Goal: Feedback & Contribution: Contribute content

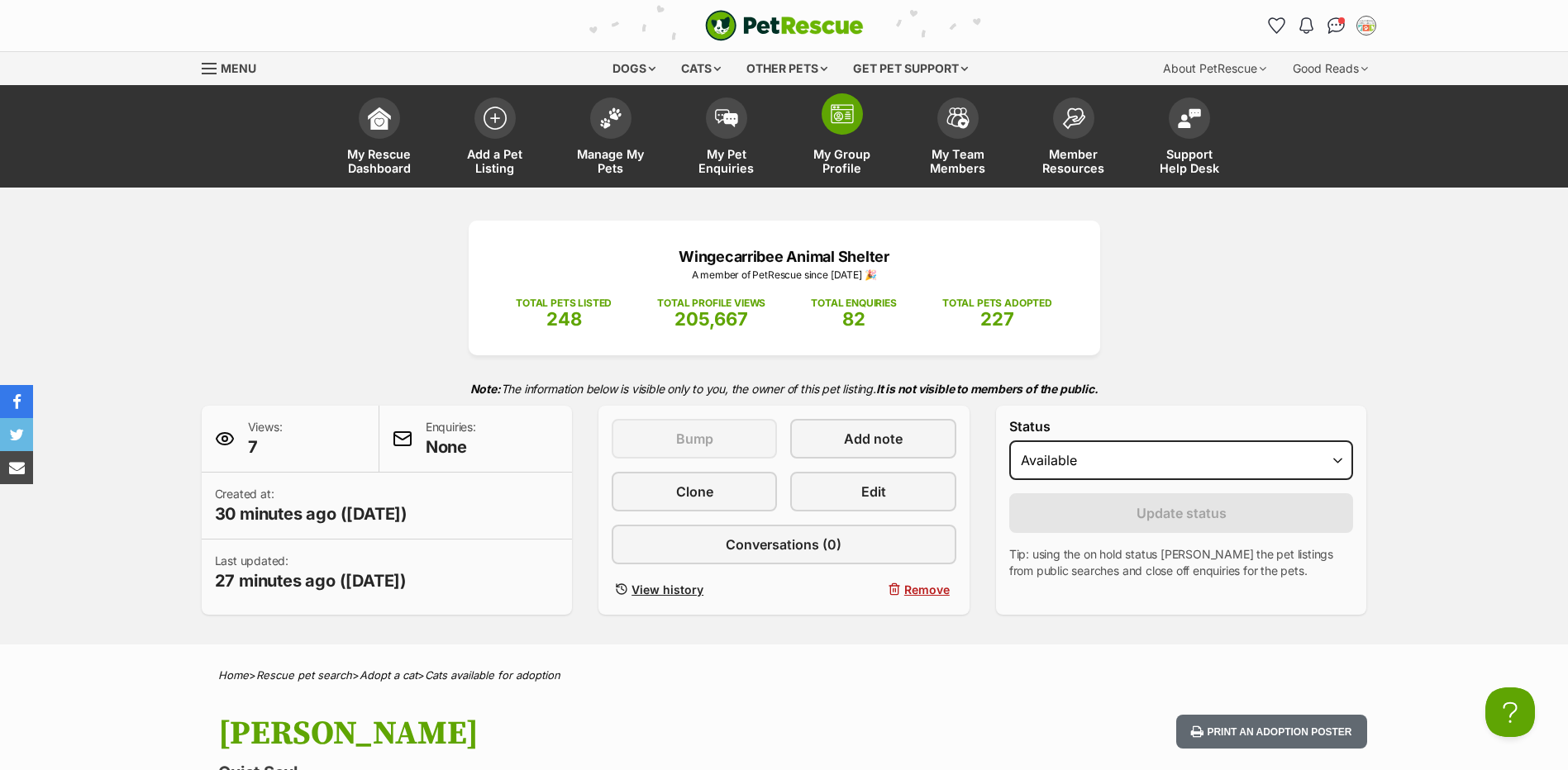
click at [837, 117] on img at bounding box center [842, 114] width 23 height 19
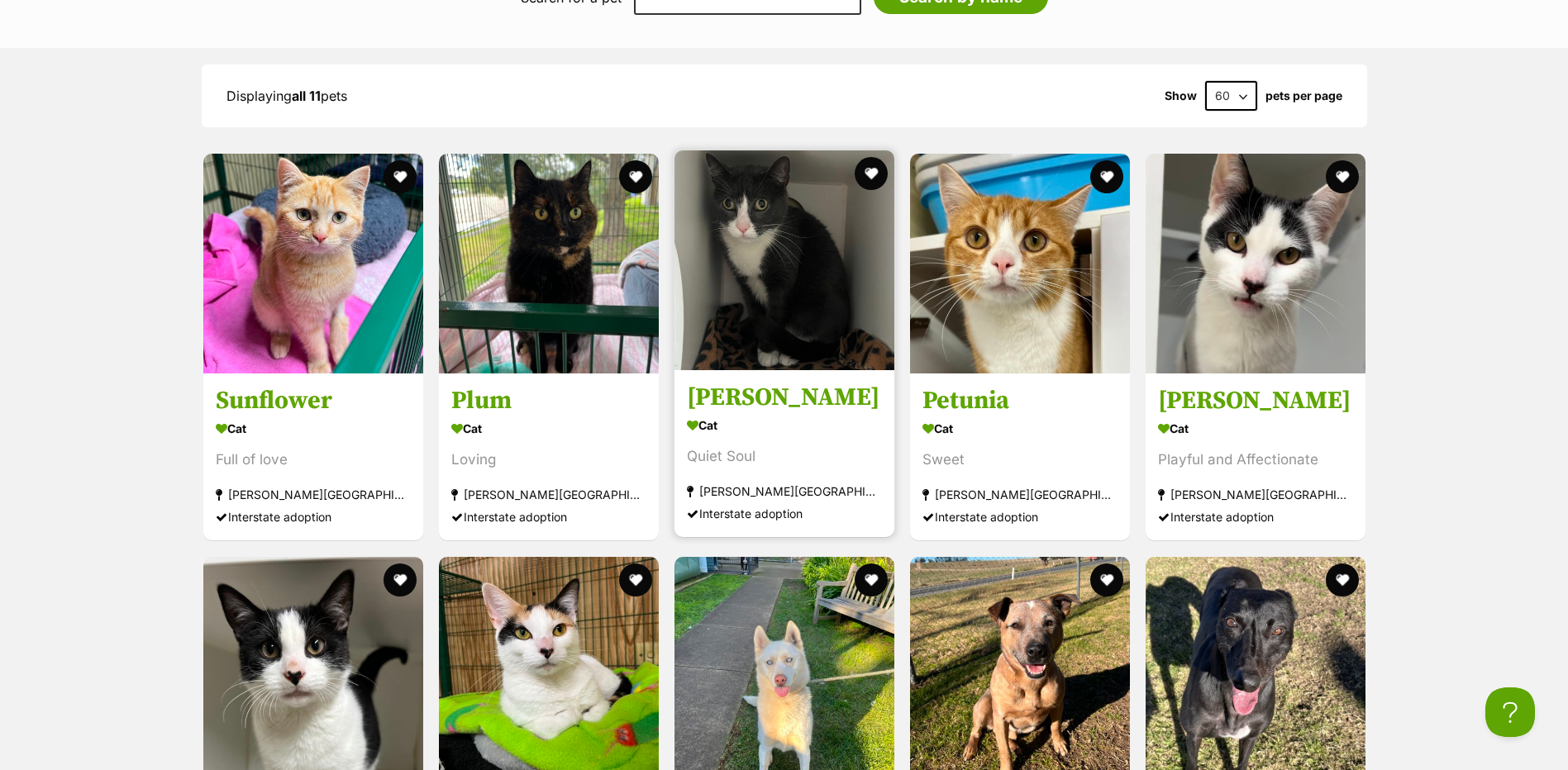
click at [800, 278] on img at bounding box center [784, 260] width 219 height 219
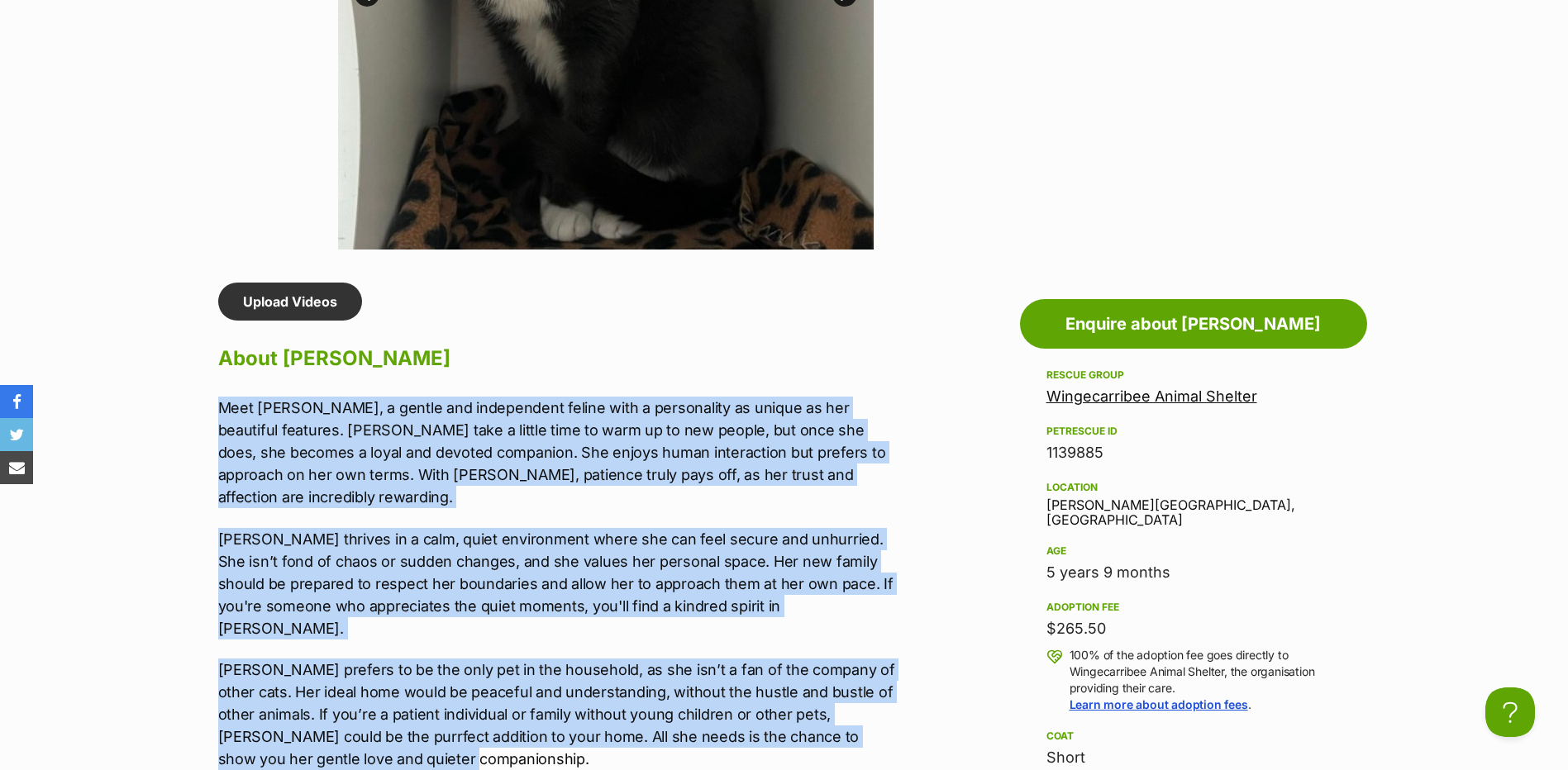
drag, startPoint x: 190, startPoint y: 404, endPoint x: 401, endPoint y: 708, distance: 370.0
copy div "Lore Ipsumd, s ametco adi elitseddoei tempor inci u laboreetdol ma aliqua en ad…"
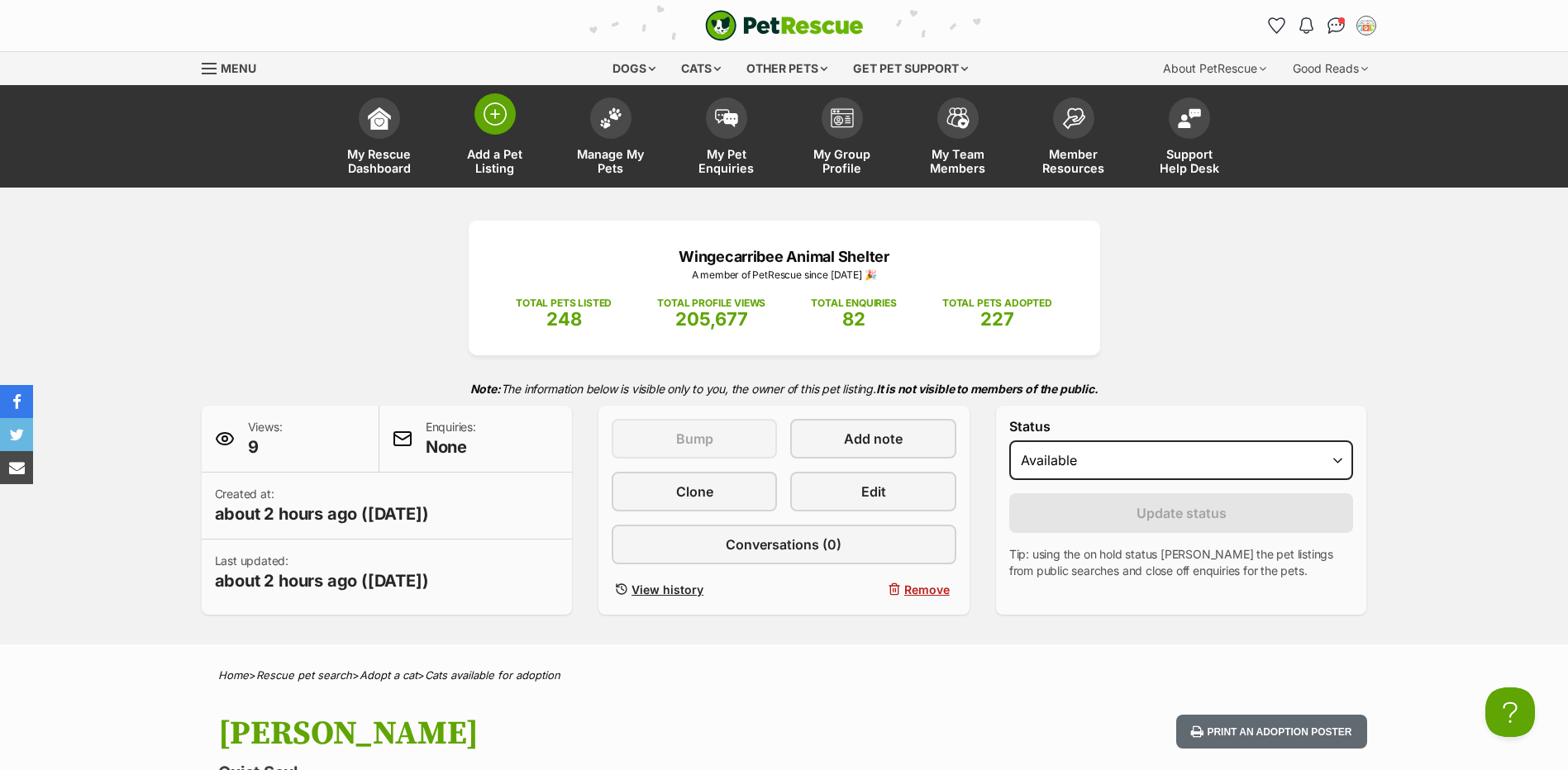
click at [486, 139] on link "Add a Pet Listing" at bounding box center [494, 138] width 116 height 98
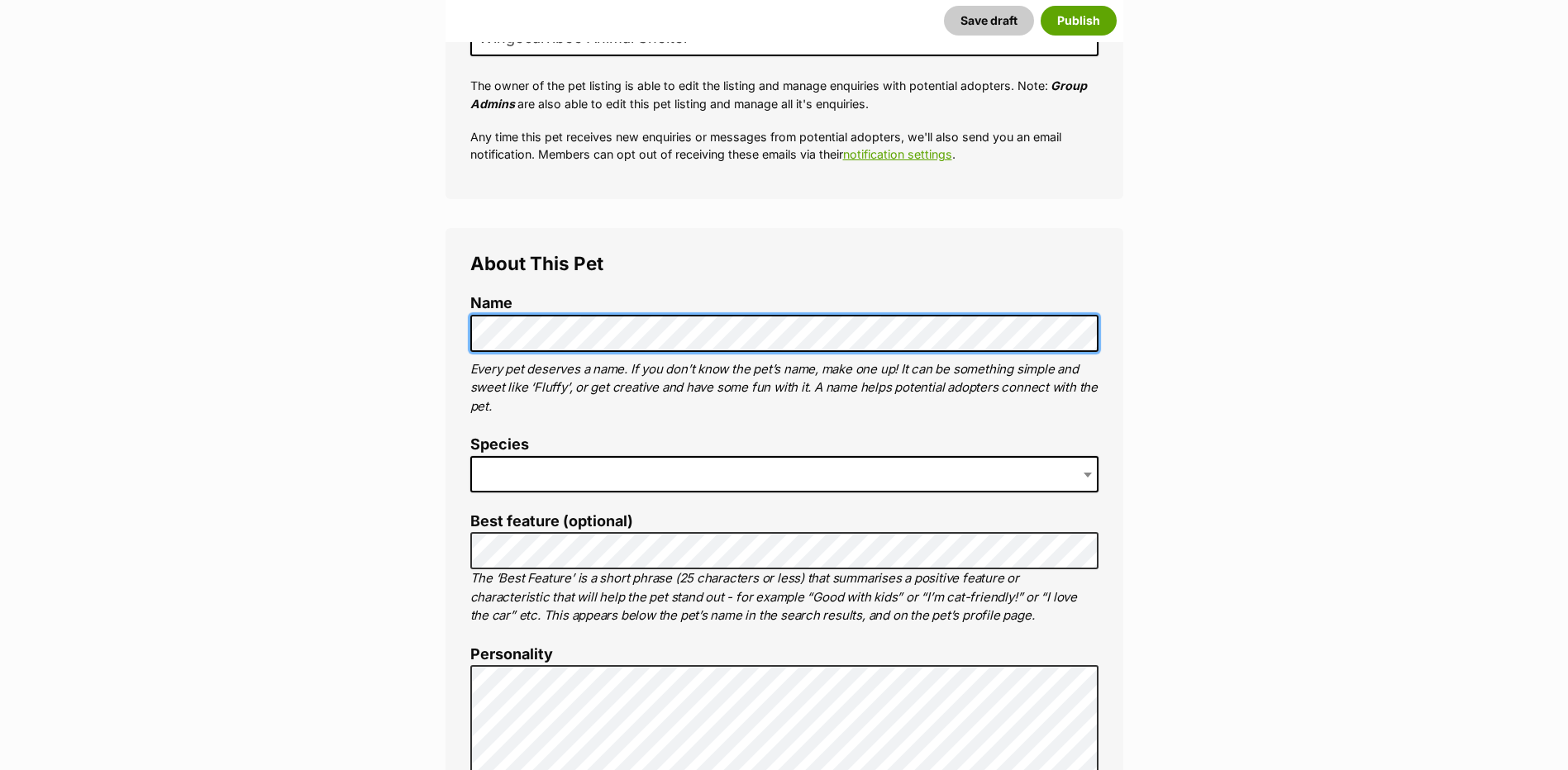
scroll to position [414, 0]
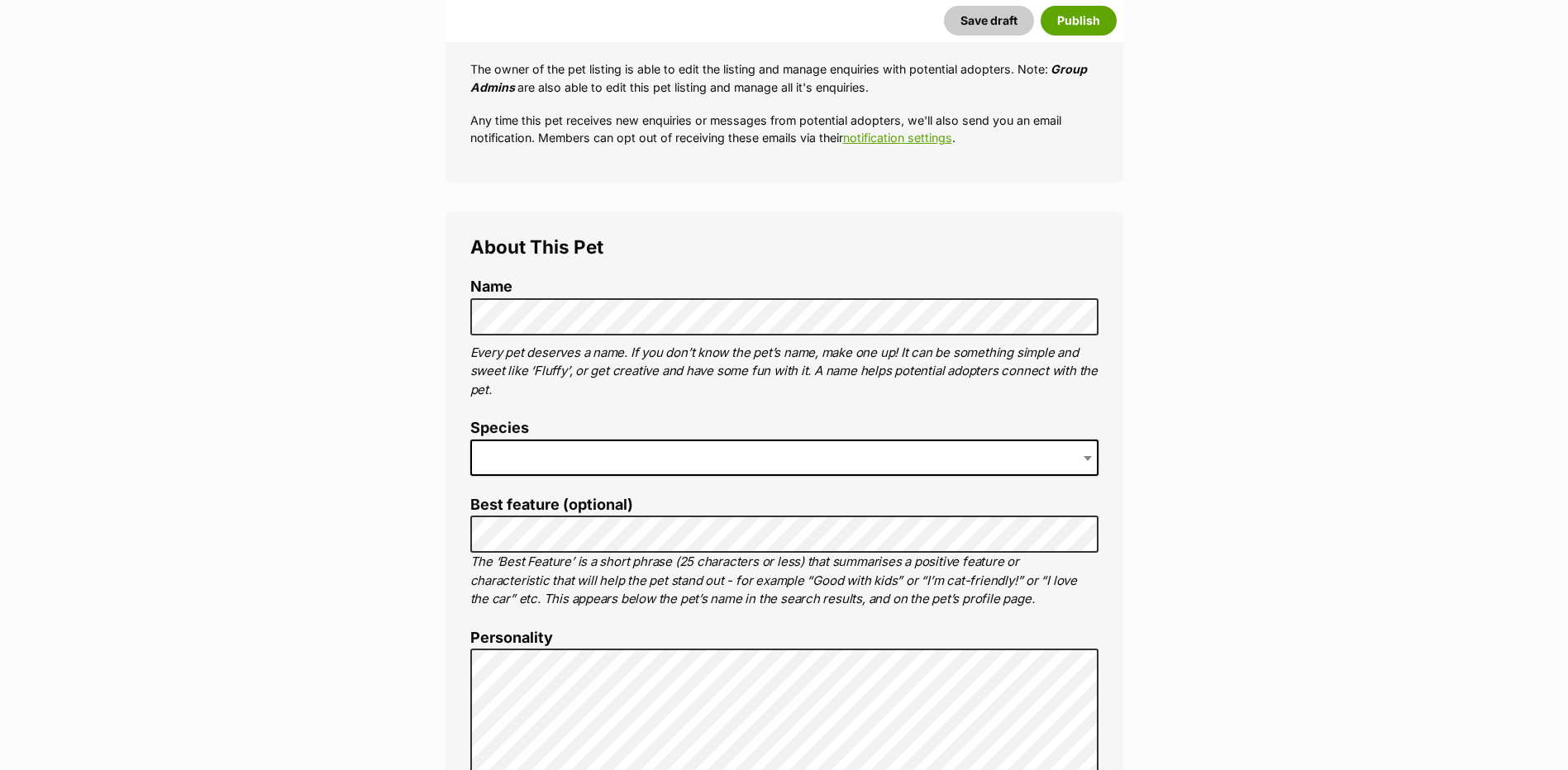
click at [513, 456] on span at bounding box center [784, 457] width 628 height 36
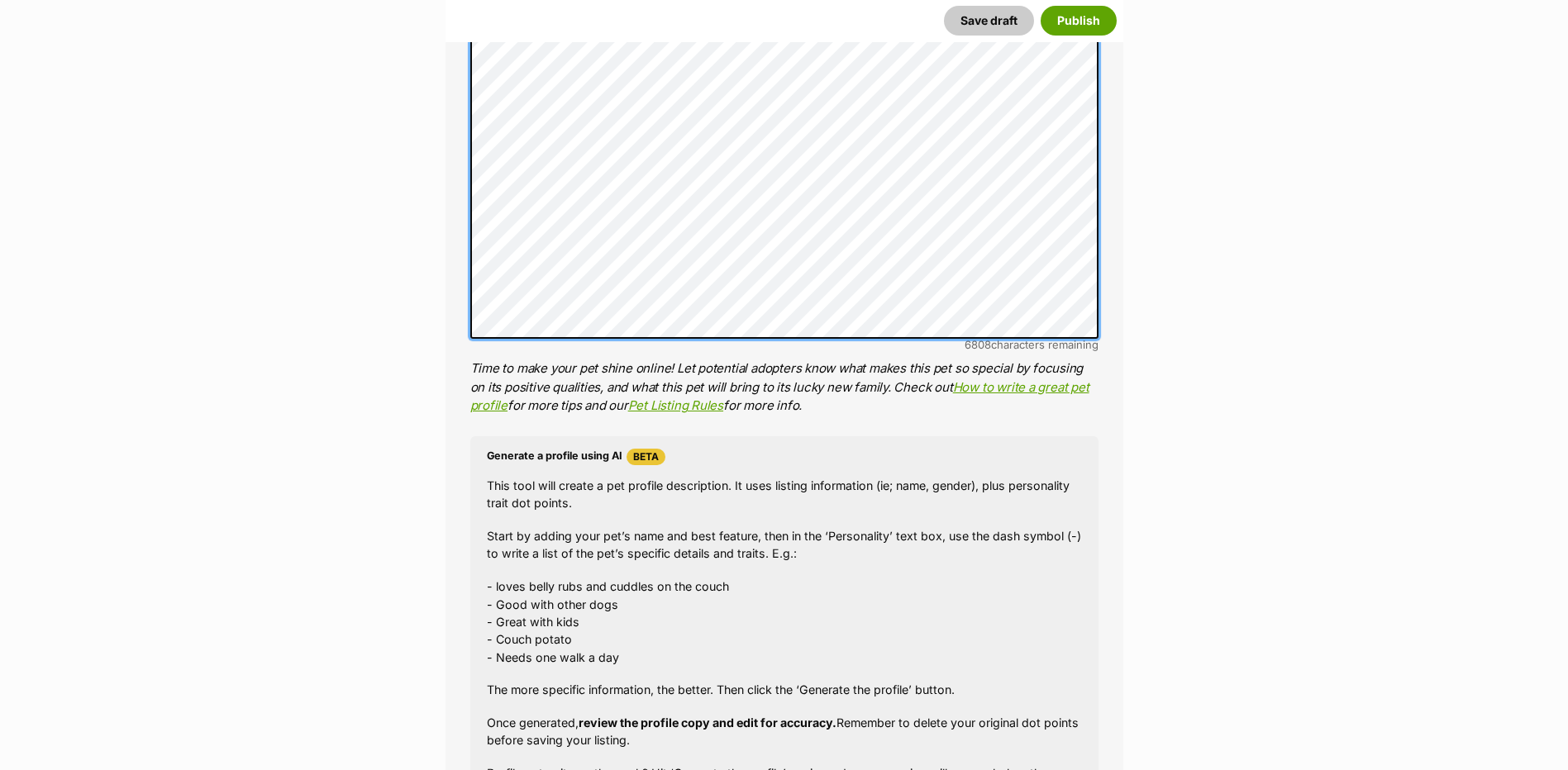
scroll to position [1254, 0]
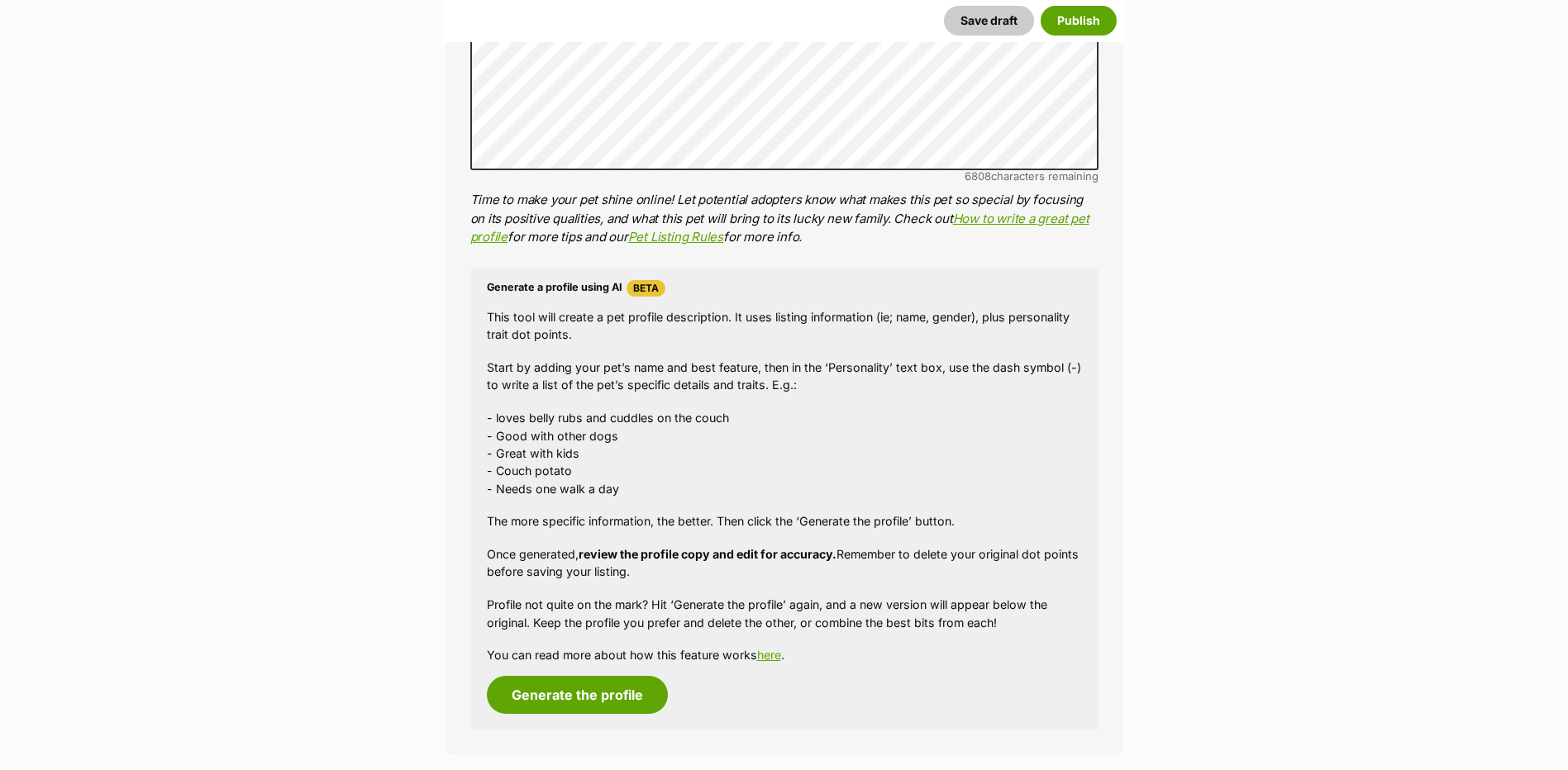
click at [575, 716] on div "Generate a profile using AI Beta This tool will create a pet profile descriptio…" at bounding box center [784, 500] width 628 height 464
click at [574, 705] on button "Generate the profile" at bounding box center [577, 694] width 181 height 38
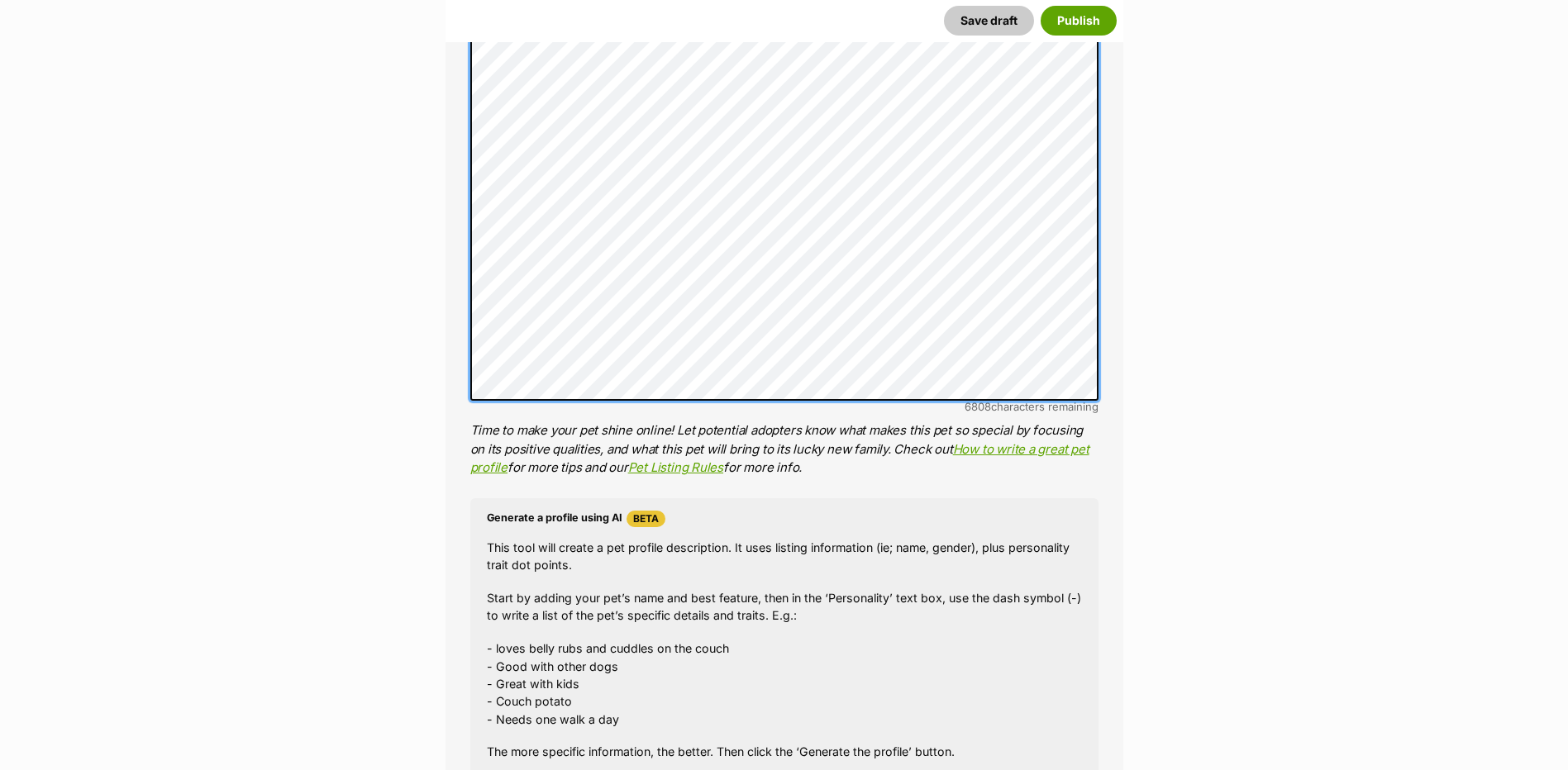
scroll to position [290, 0]
click at [1051, 414] on li "Personality 6808 characters remaining Time to make your pet shine online! Let p…" at bounding box center [784, 249] width 628 height 458
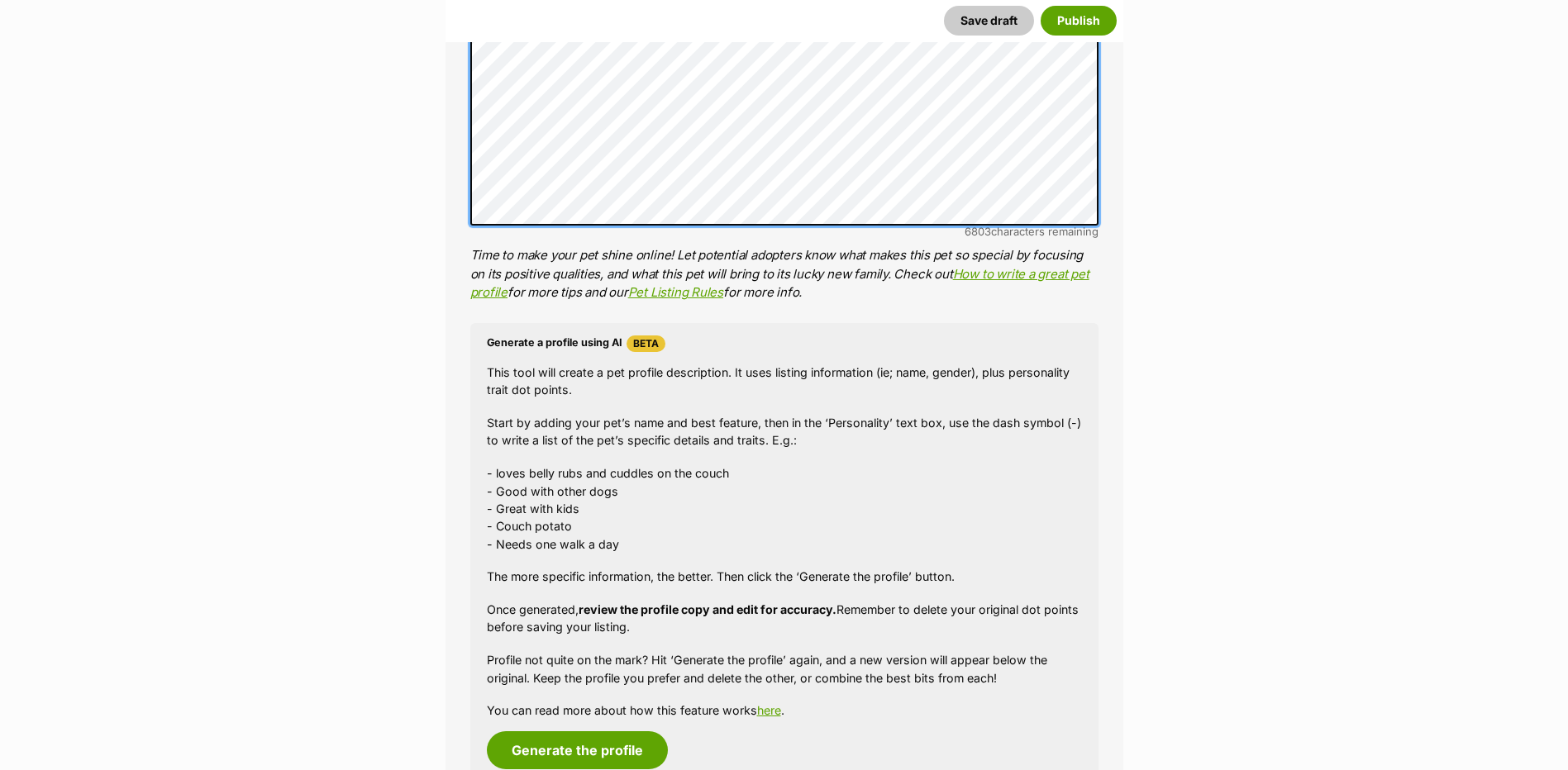
scroll to position [1354, 0]
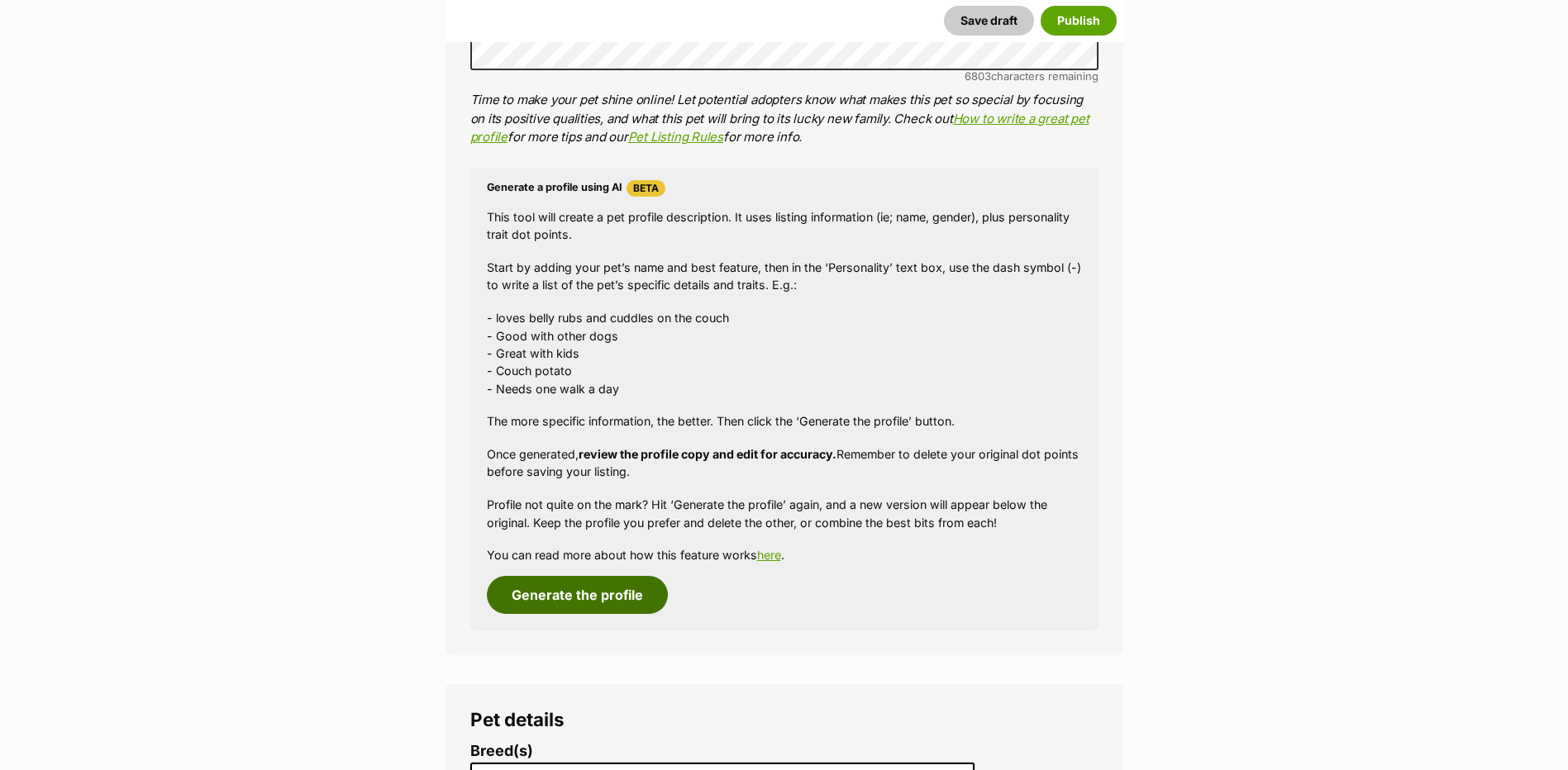
click at [595, 606] on button "Generate the profile" at bounding box center [577, 594] width 181 height 38
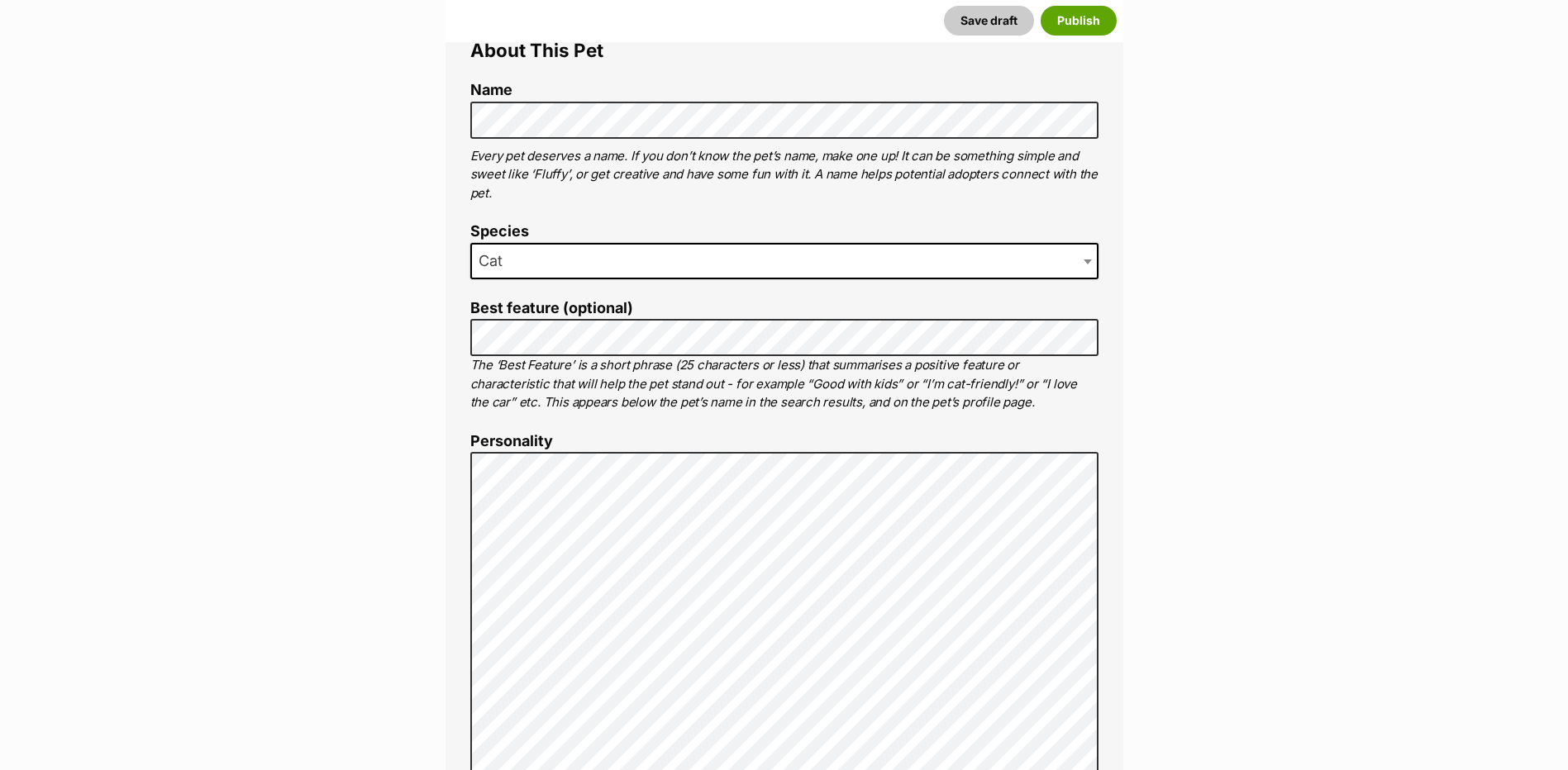
scroll to position [290, 0]
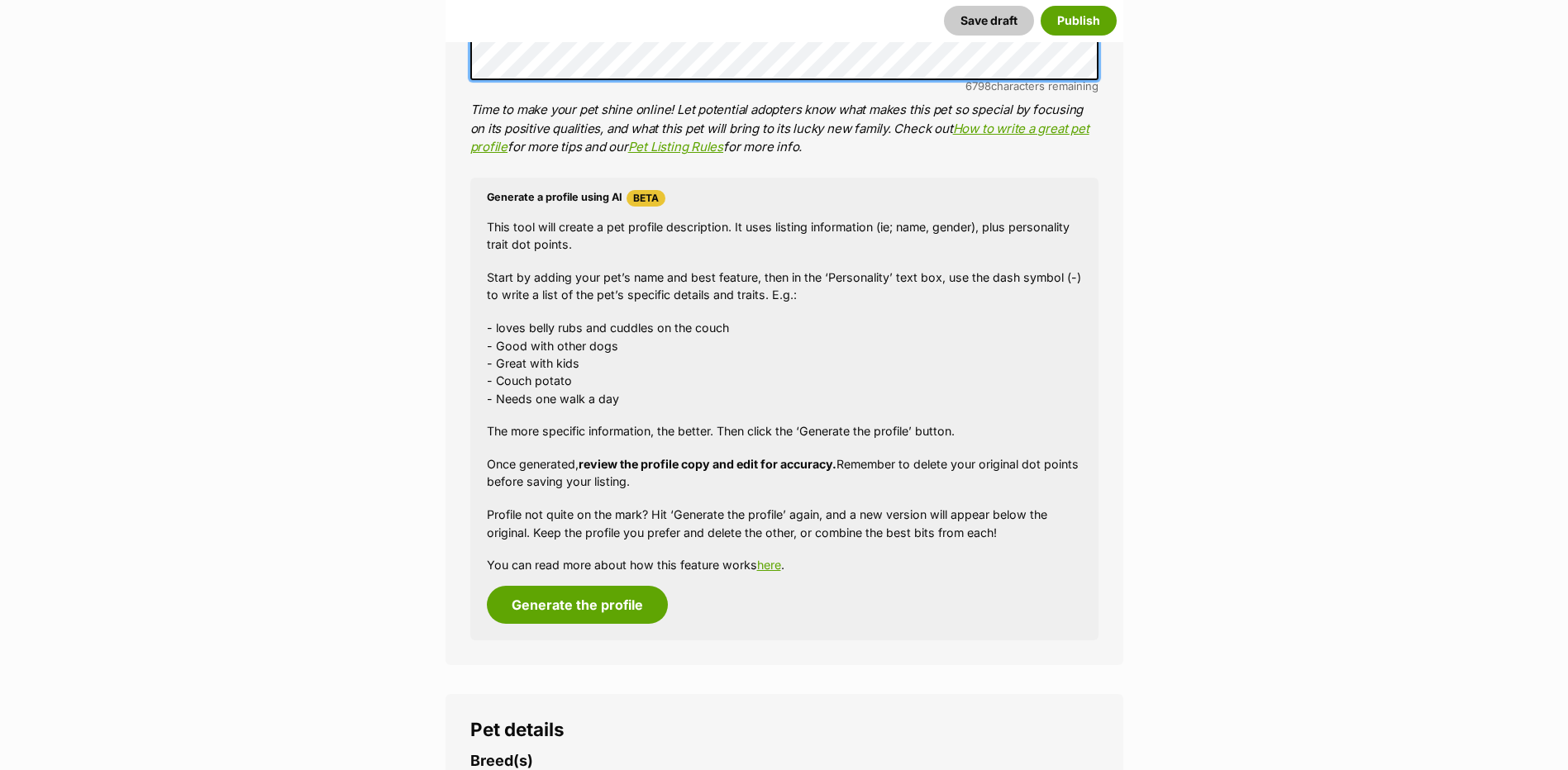
scroll to position [1513, 0]
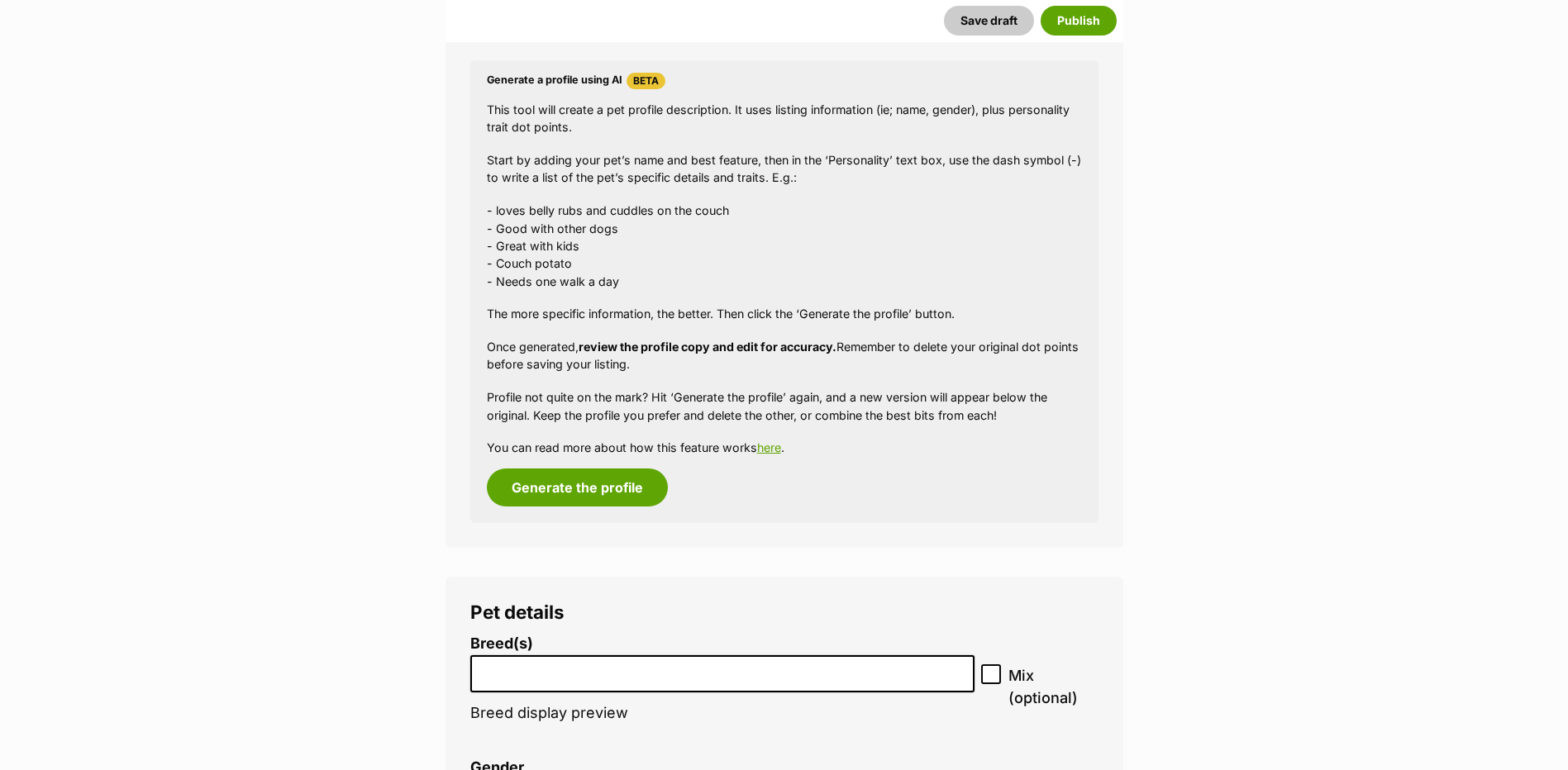
click at [615, 452] on p "You can read more about how this feature works here ." at bounding box center [784, 448] width 595 height 17
click at [614, 476] on button "Generate the profile" at bounding box center [577, 487] width 181 height 38
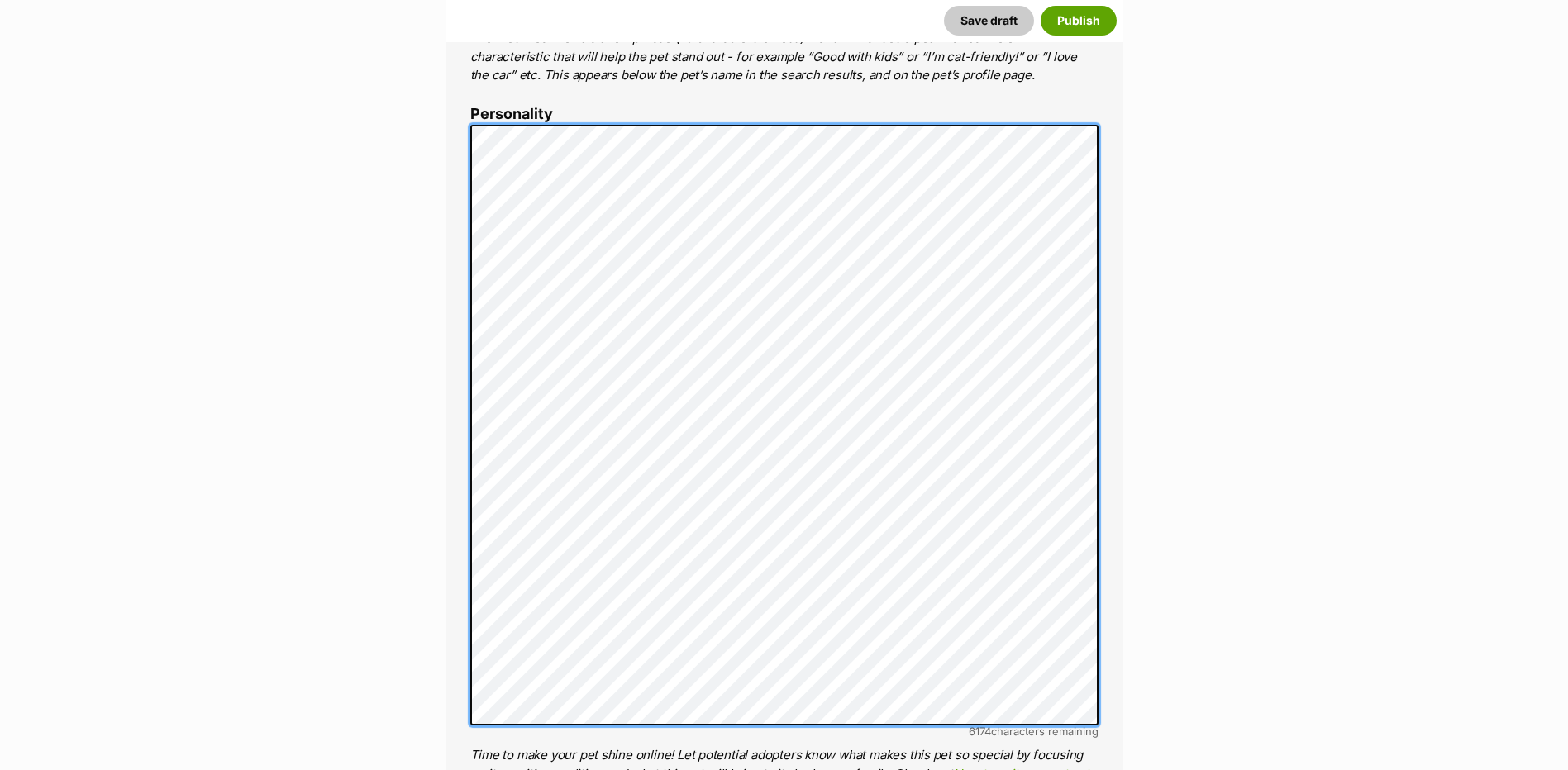
scroll to position [966, 0]
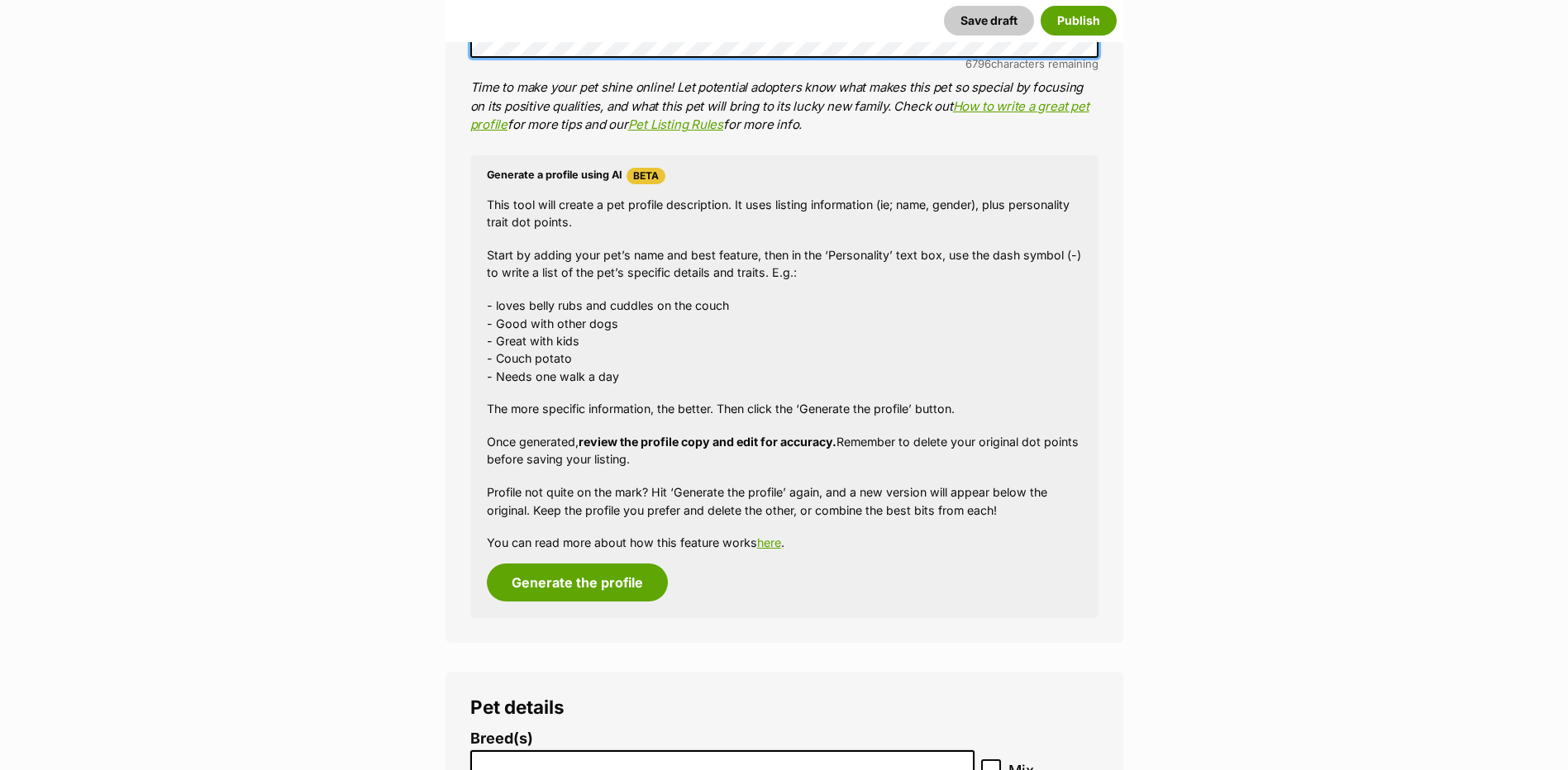
scroll to position [1462, 0]
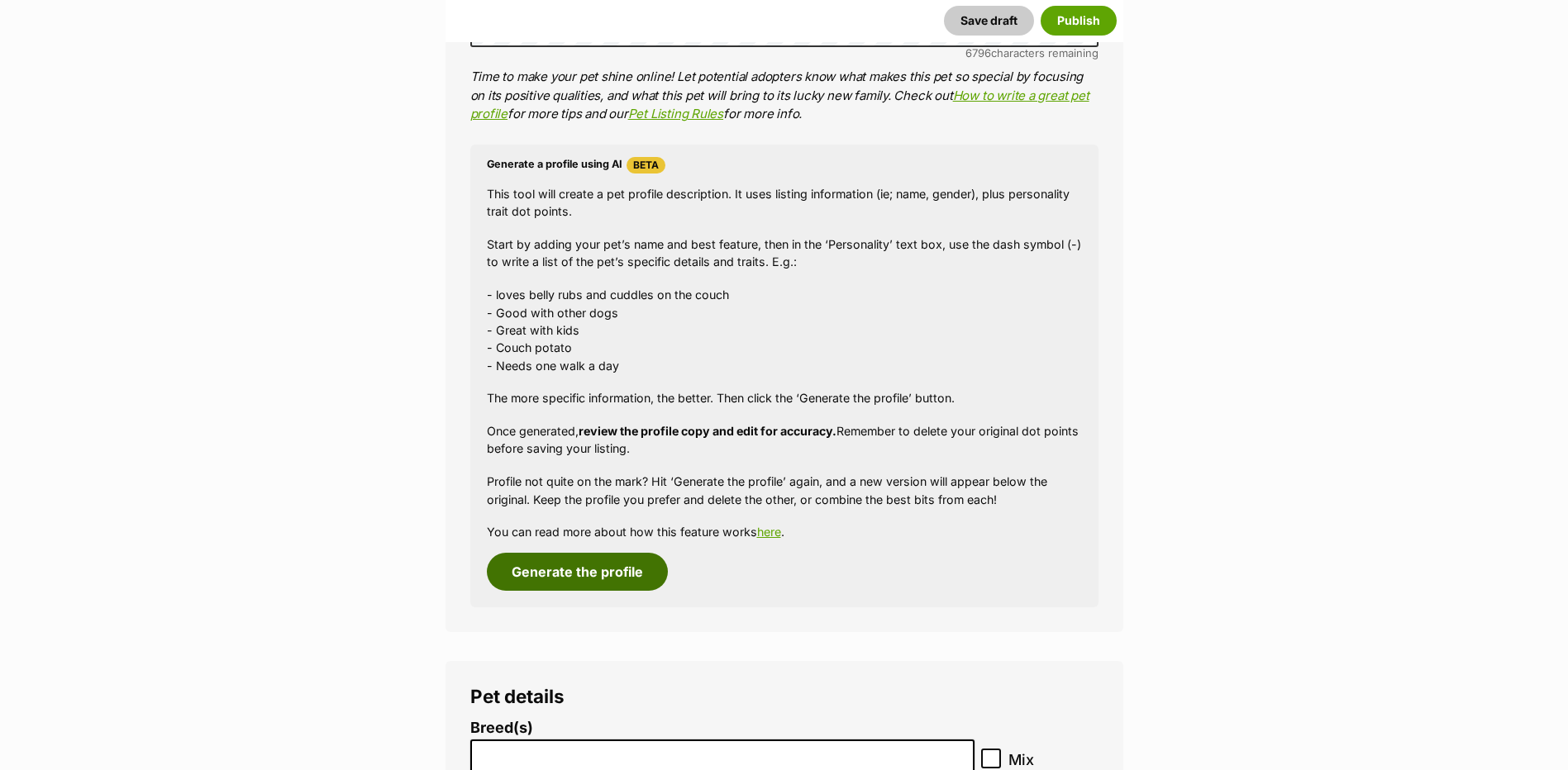
click at [566, 570] on button "Generate the profile" at bounding box center [577, 571] width 181 height 38
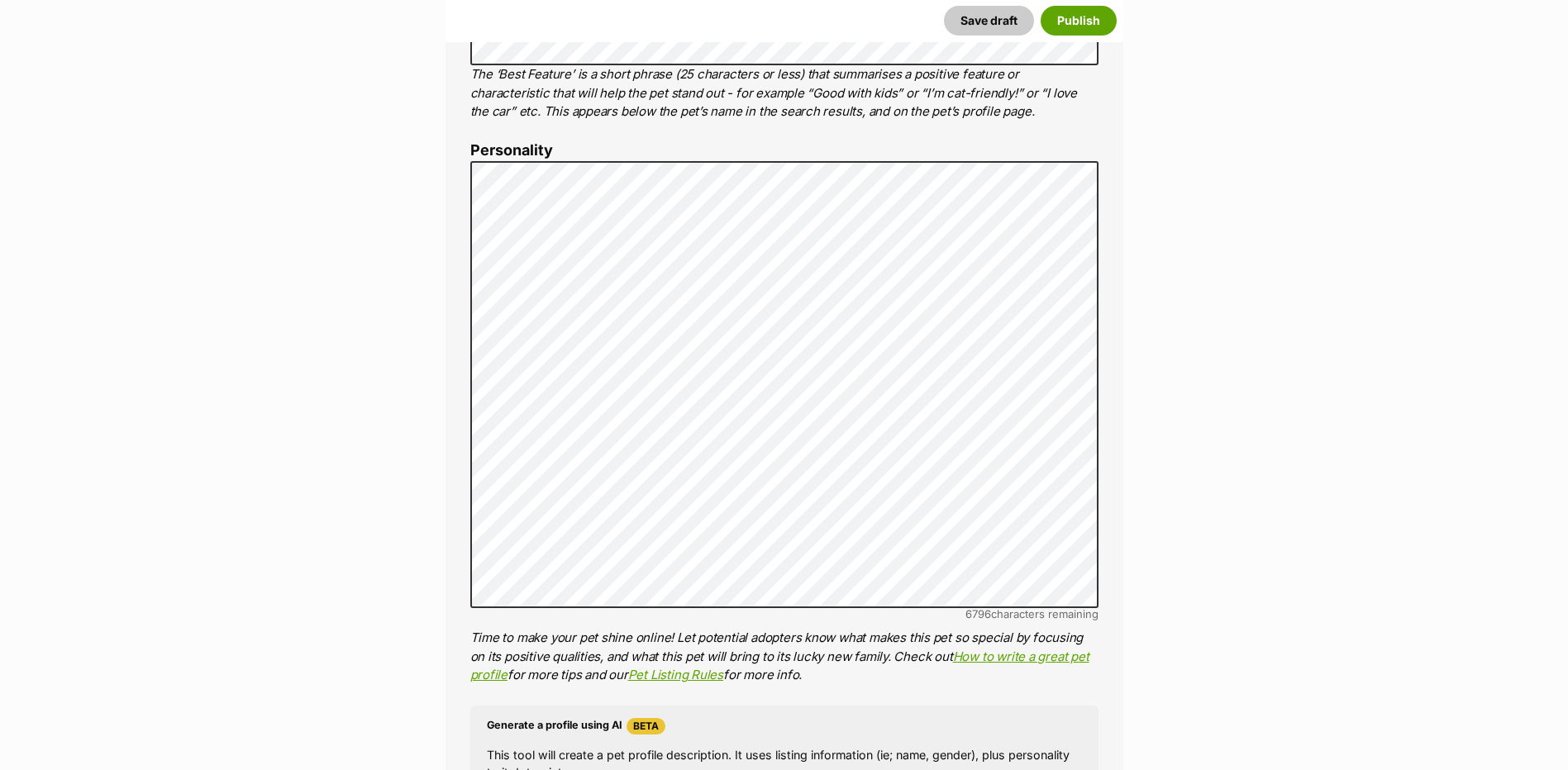
scroll to position [1231, 0]
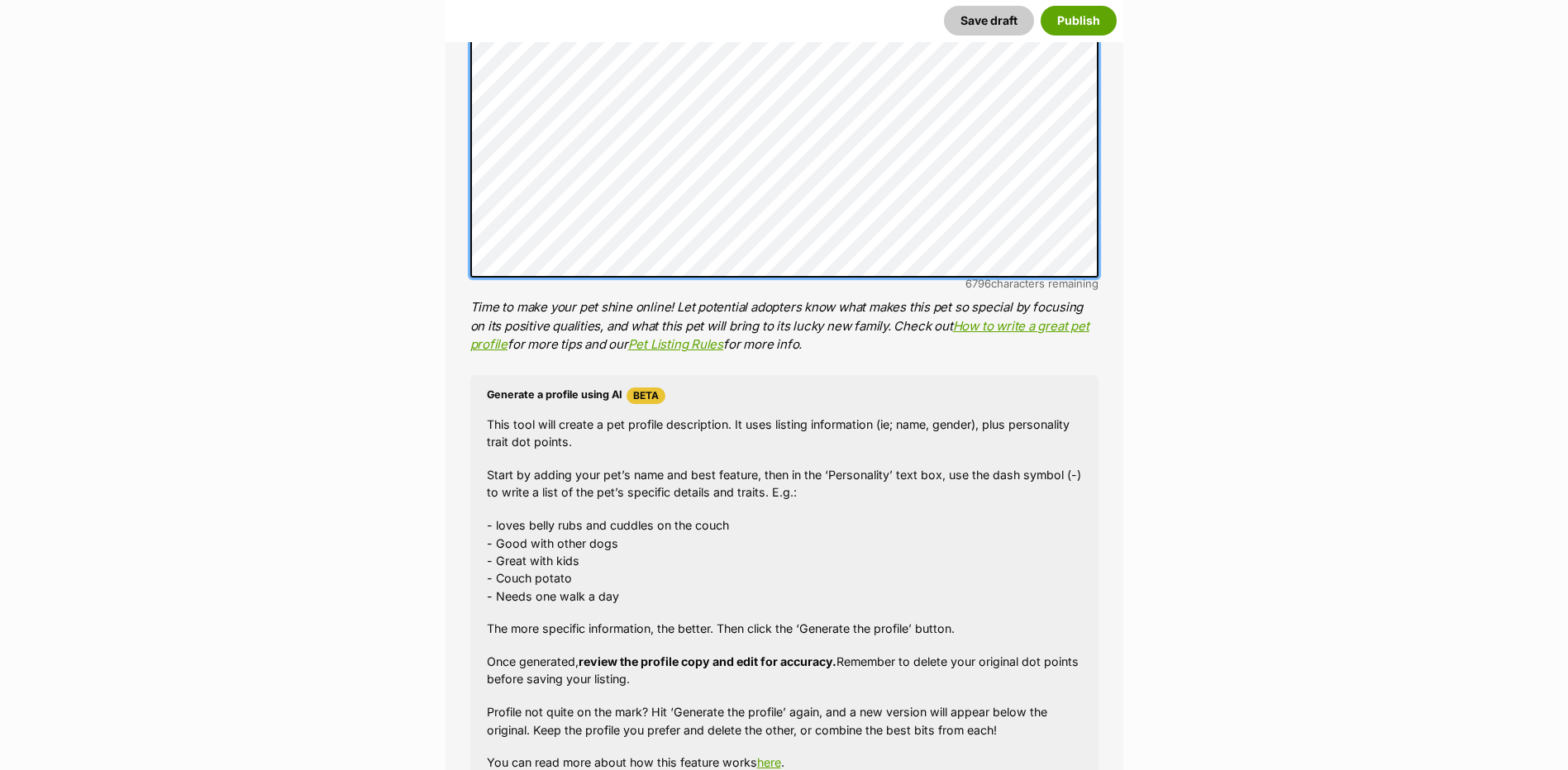
click at [464, 55] on div "About This Pet Name Henlo there, it looks like you might be using the pet name …" at bounding box center [784, 127] width 678 height 1469
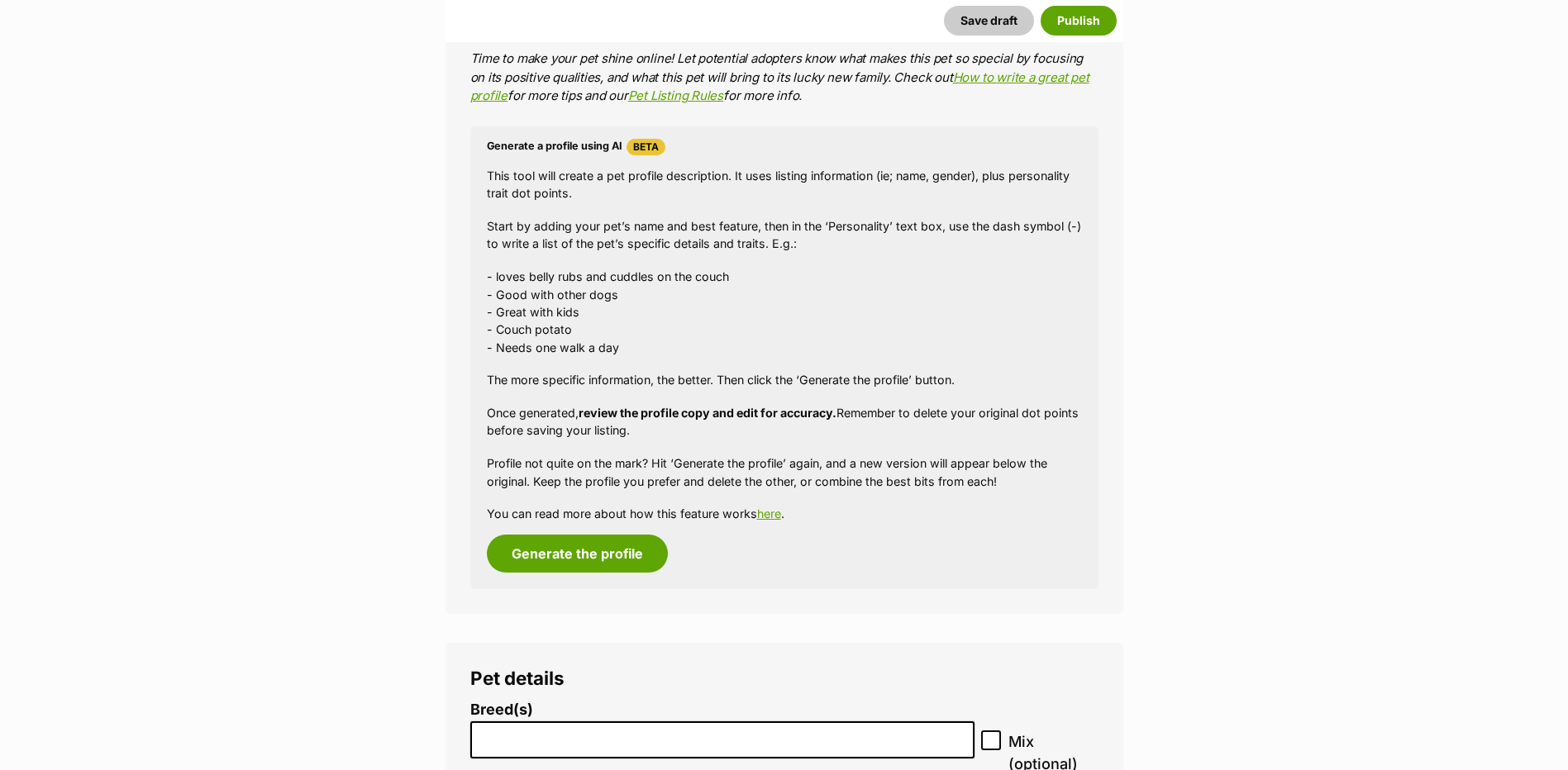
scroll to position [1714, 0]
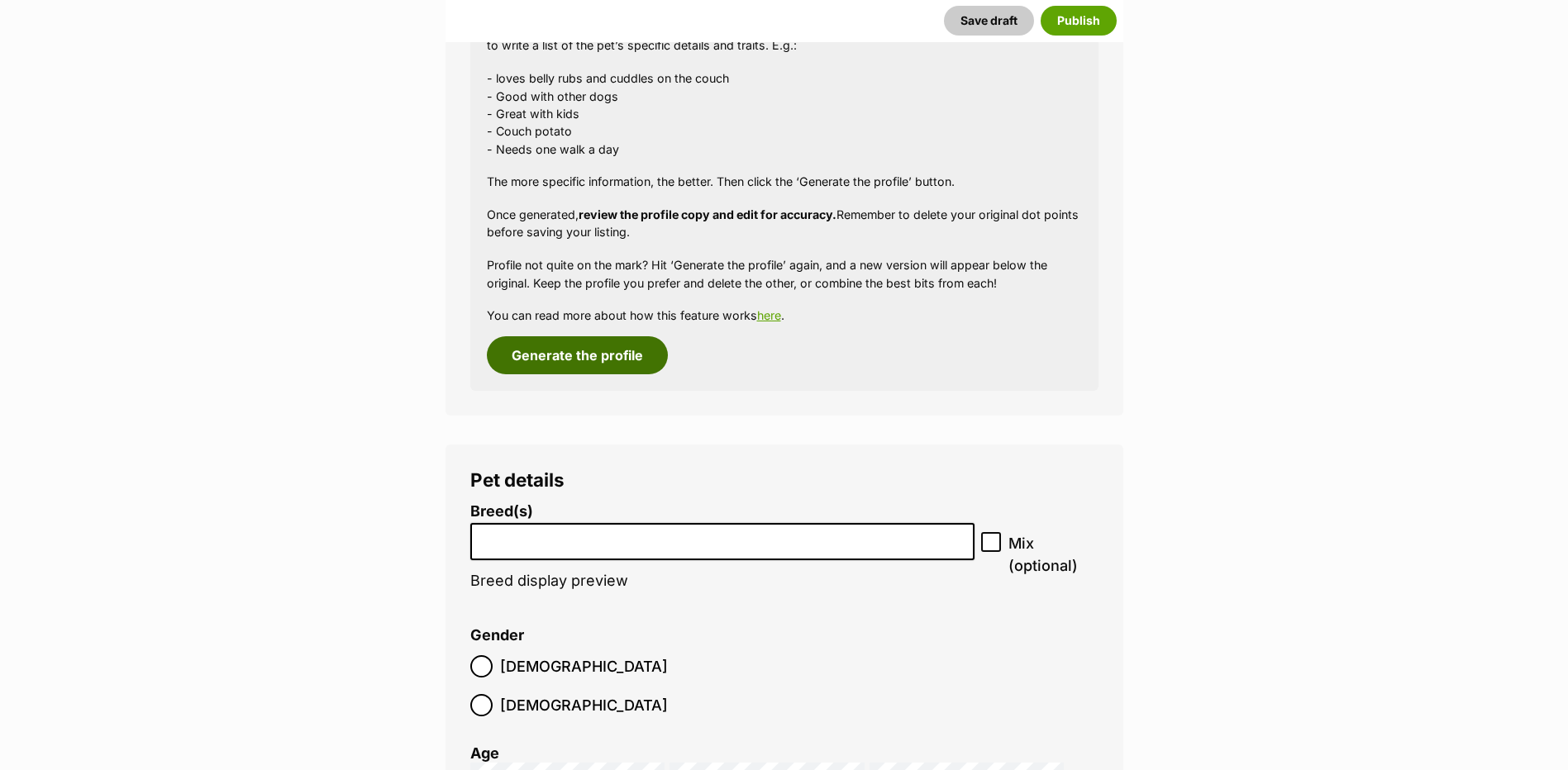
click at [577, 360] on button "Generate the profile" at bounding box center [577, 354] width 181 height 38
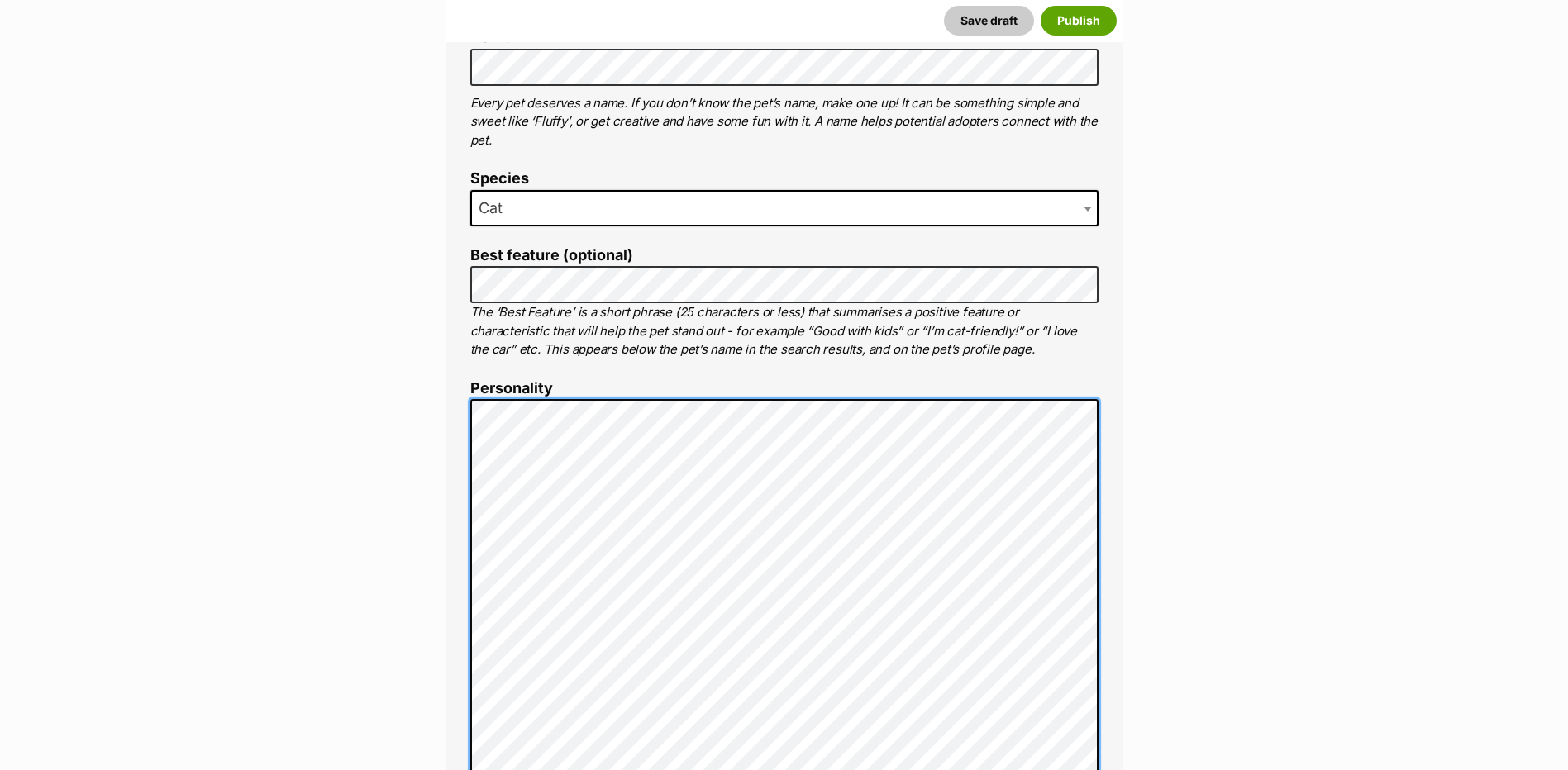
scroll to position [587, 0]
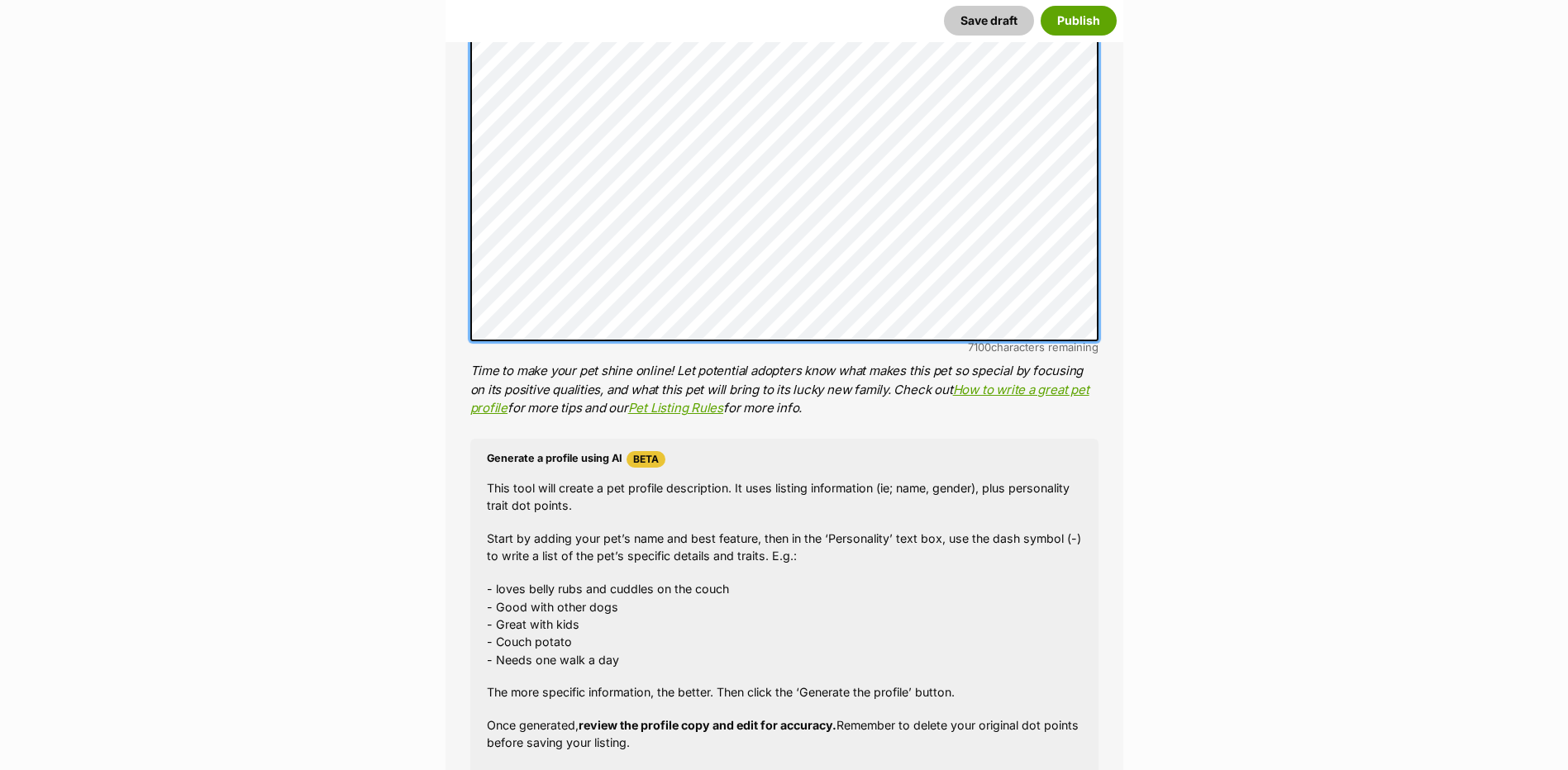
scroll to position [1186, 0]
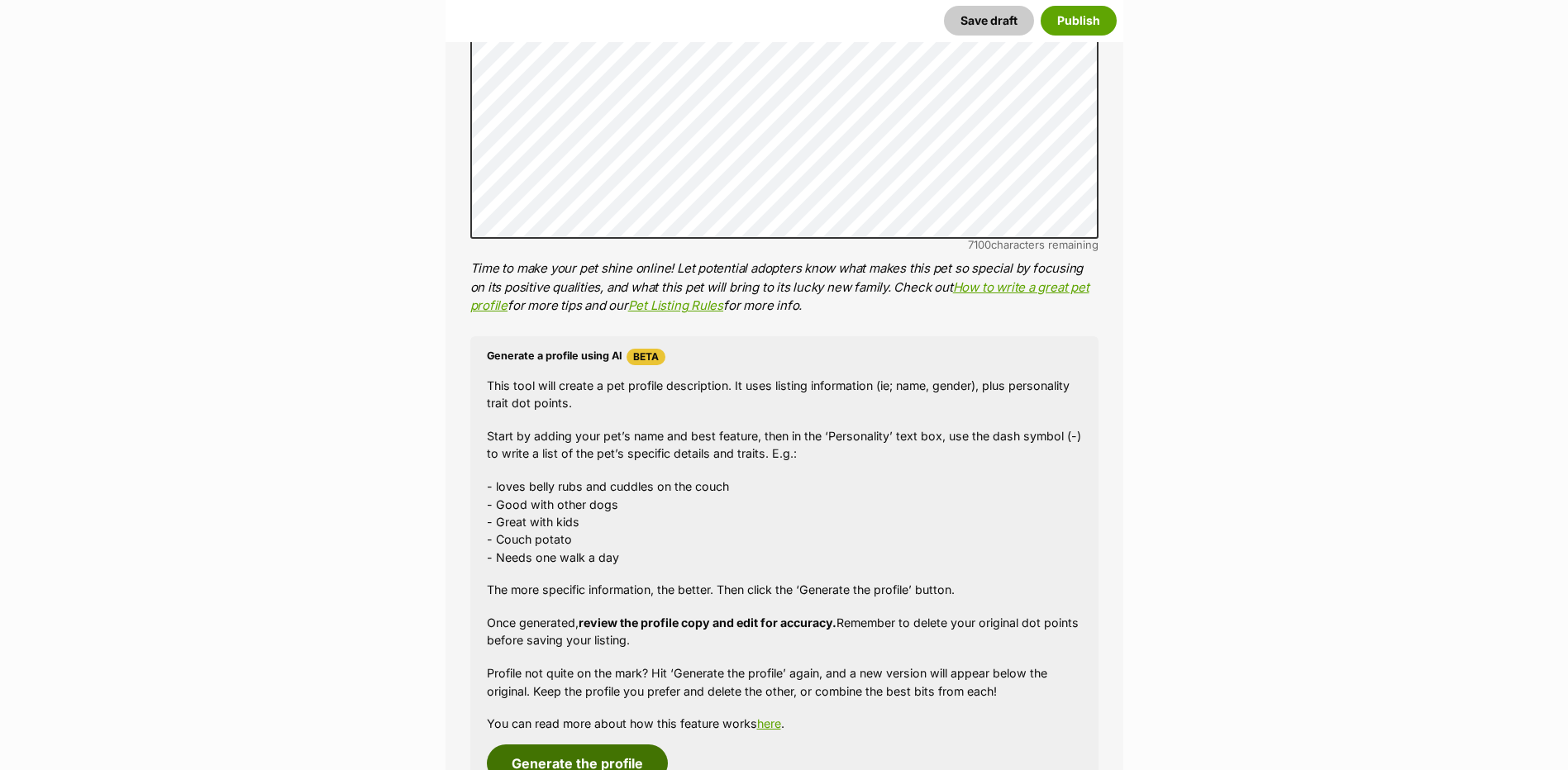
click at [552, 749] on button "Generate the profile" at bounding box center [577, 763] width 181 height 38
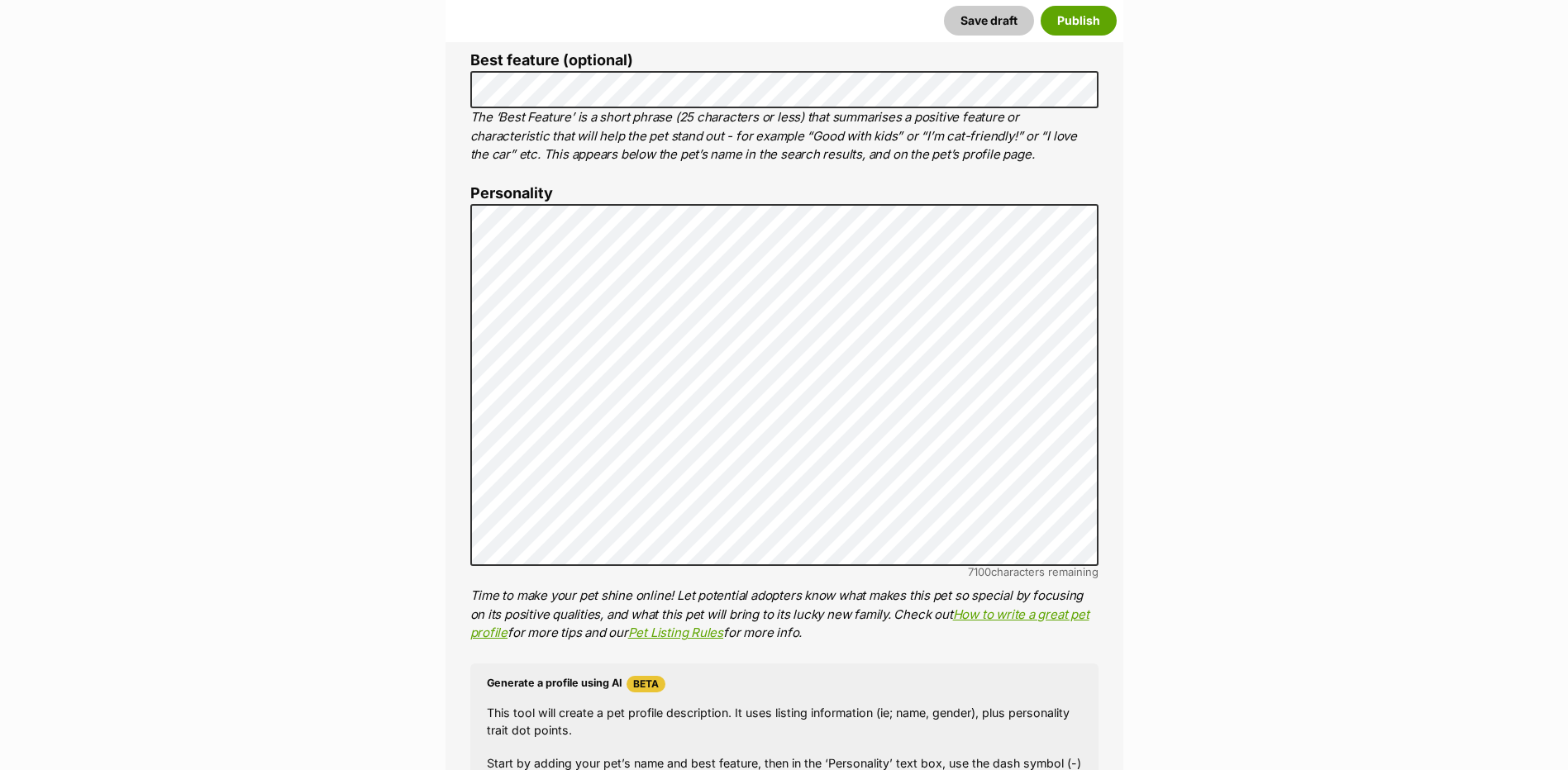
scroll to position [51, 0]
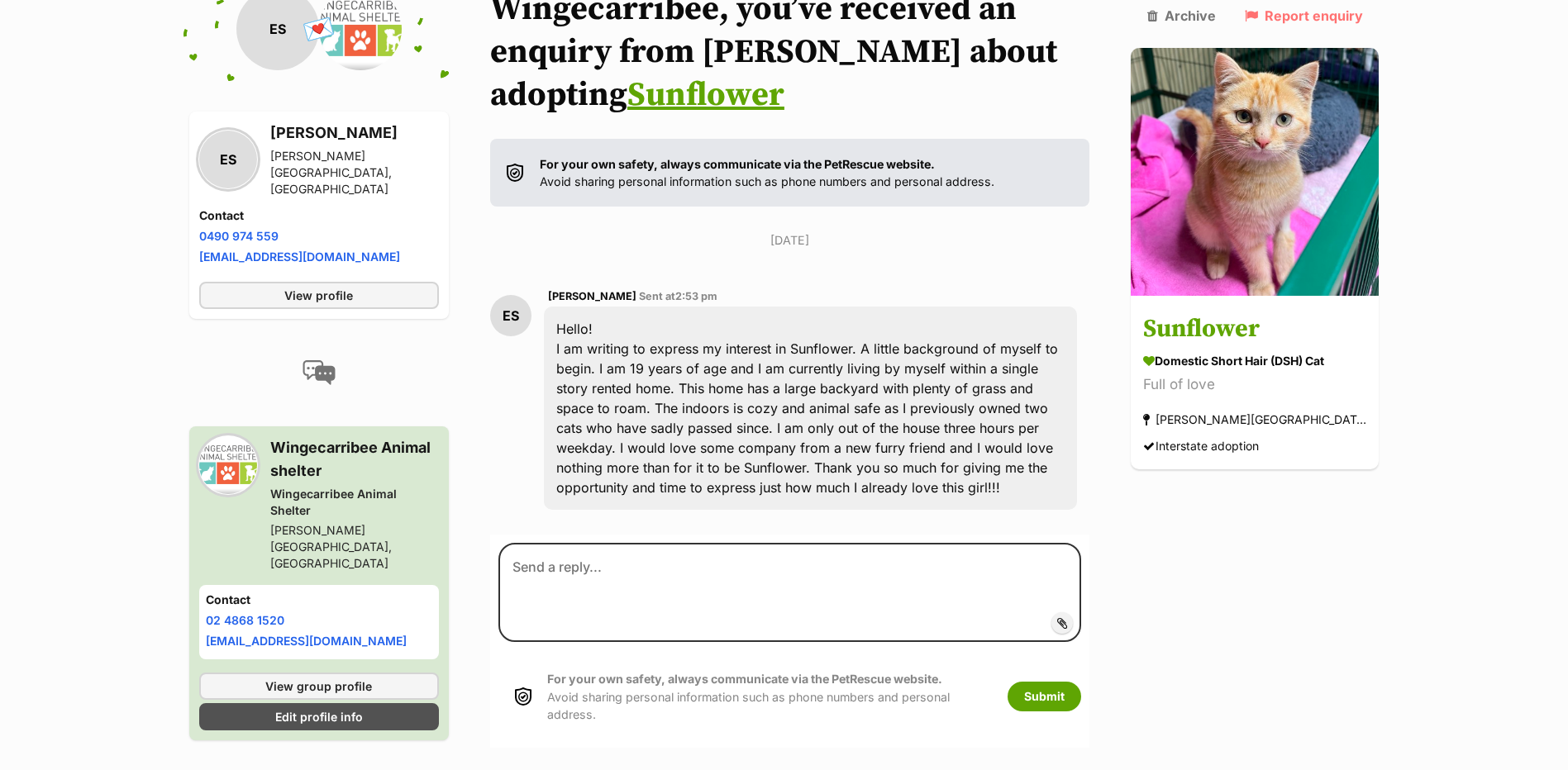
scroll to position [234, 0]
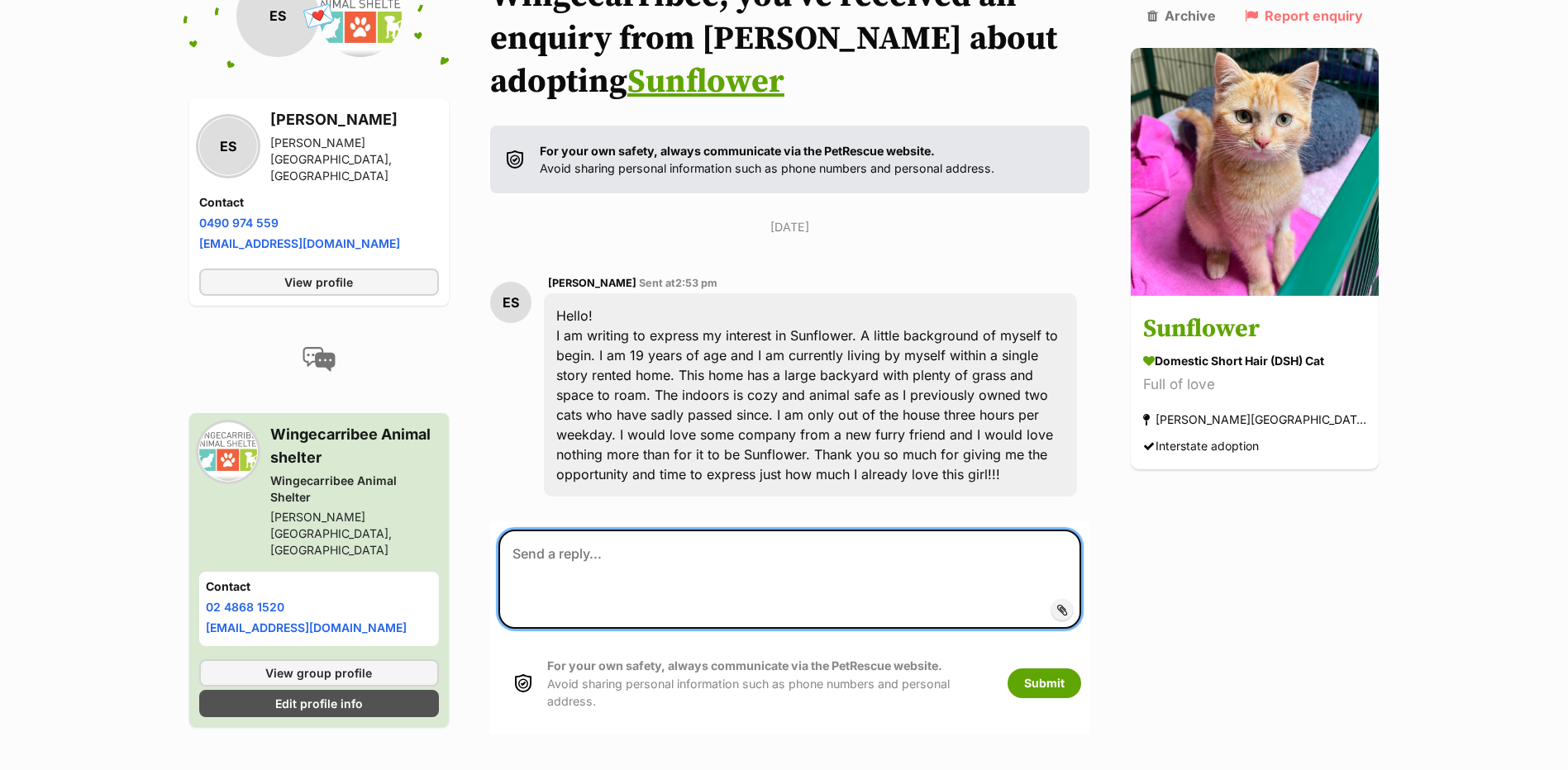
click at [1001, 573] on textarea at bounding box center [789, 580] width 584 height 99
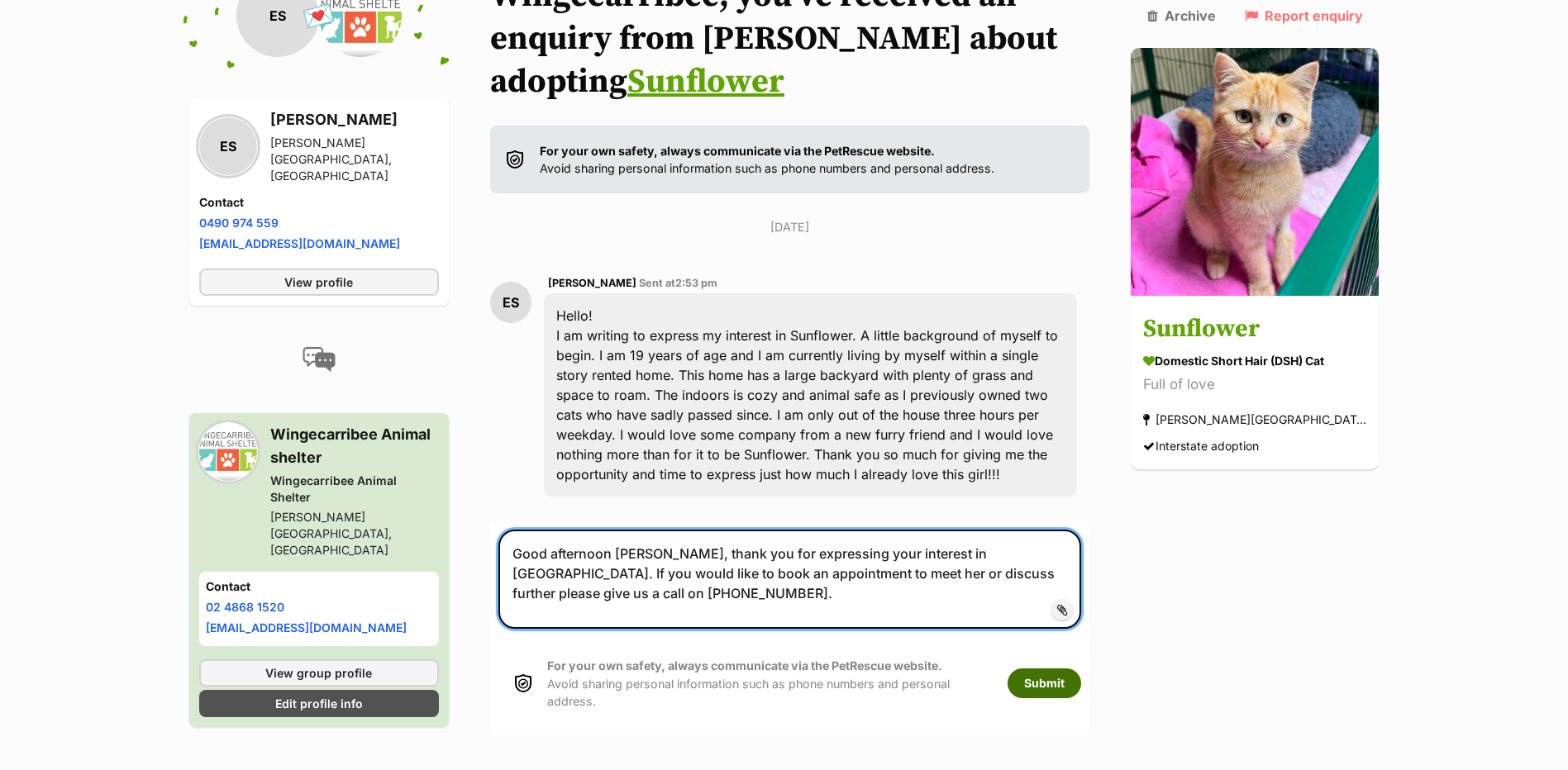
type textarea "Good afternoon [PERSON_NAME], thank you for expressing your interest in [GEOGRA…"
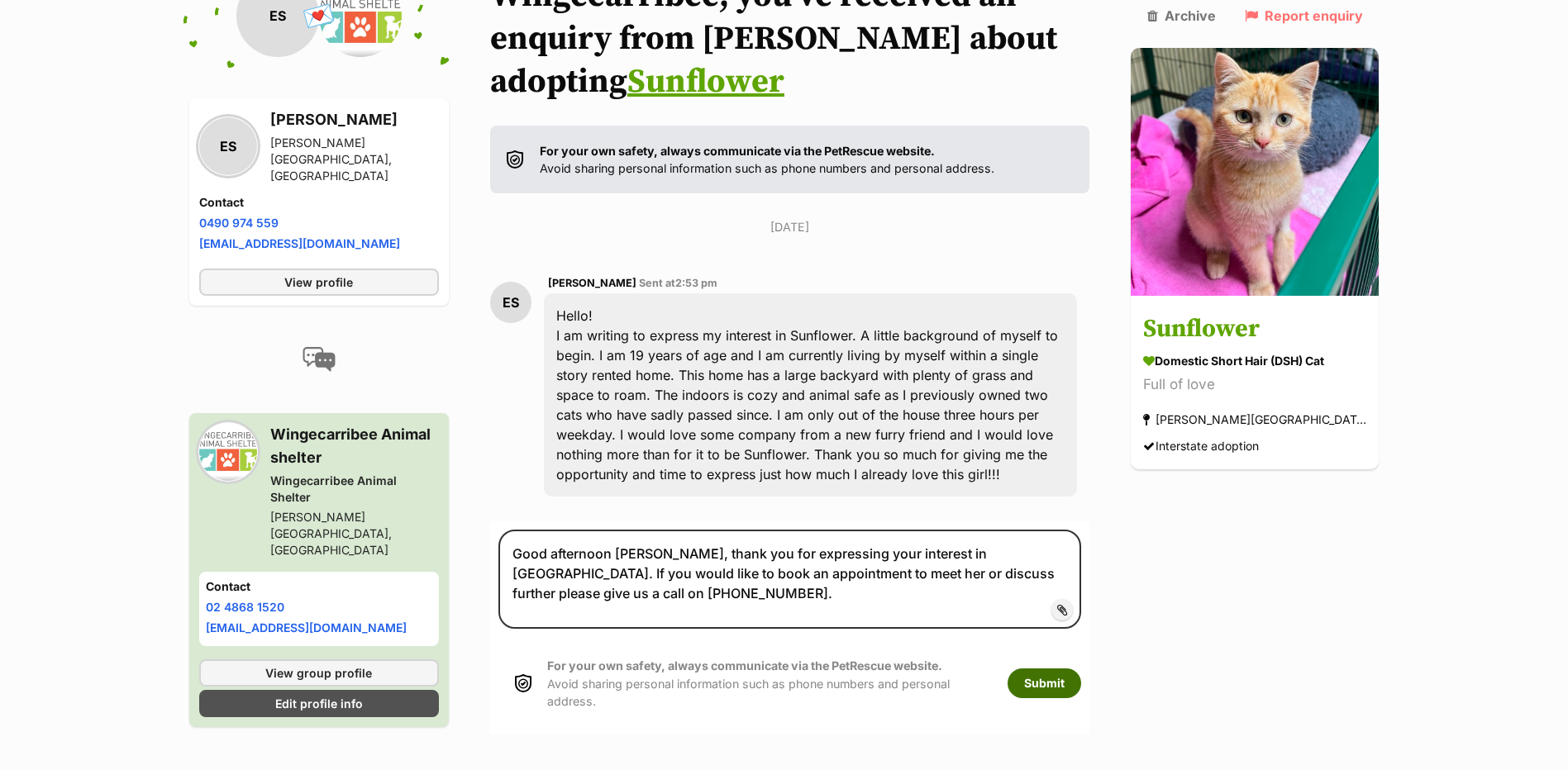
click at [1058, 681] on button "Submit" at bounding box center [1045, 684] width 74 height 30
